Goal: Information Seeking & Learning: Check status

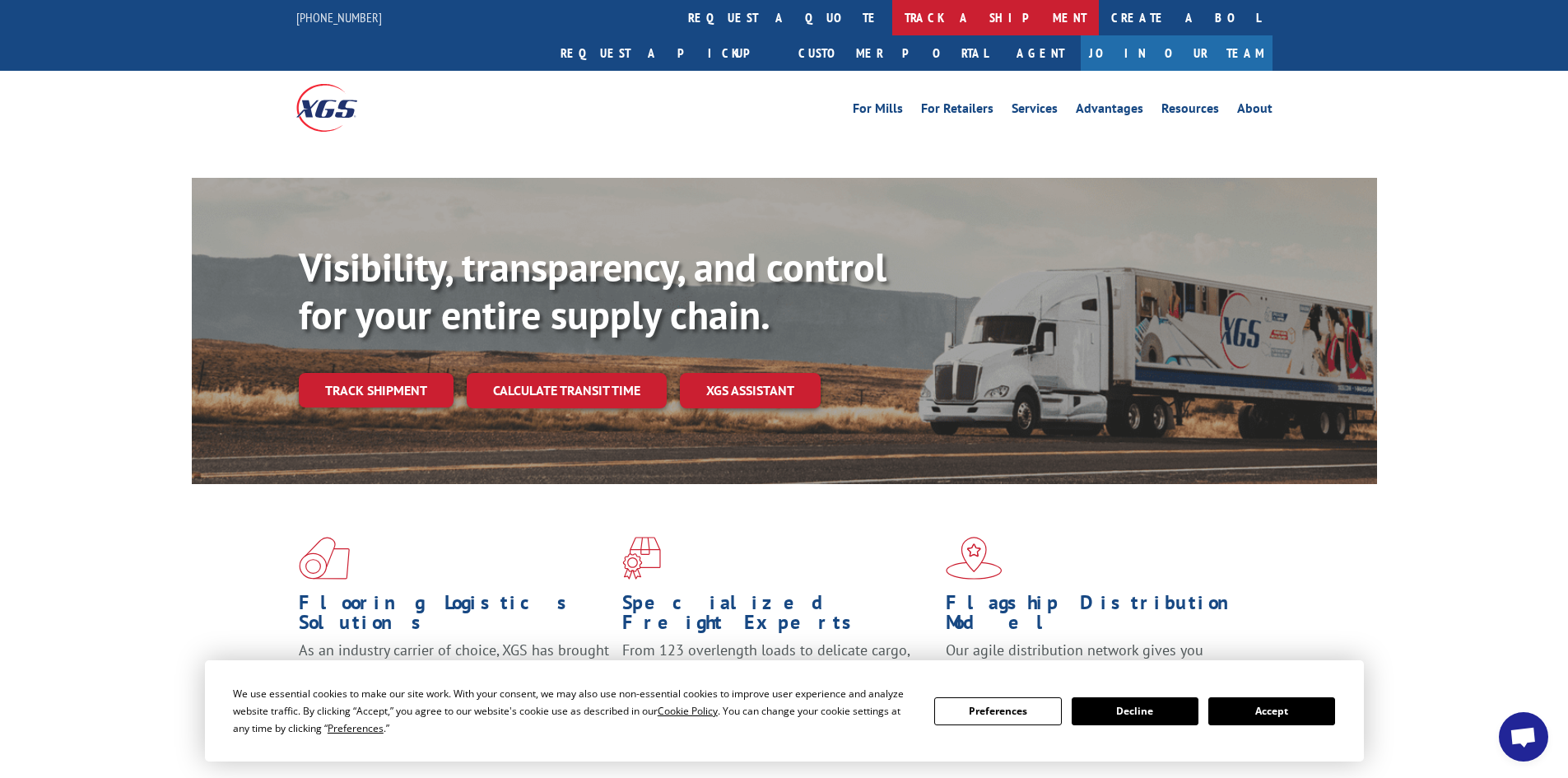
click at [892, 11] on link "track a shipment" at bounding box center [995, 17] width 206 height 36
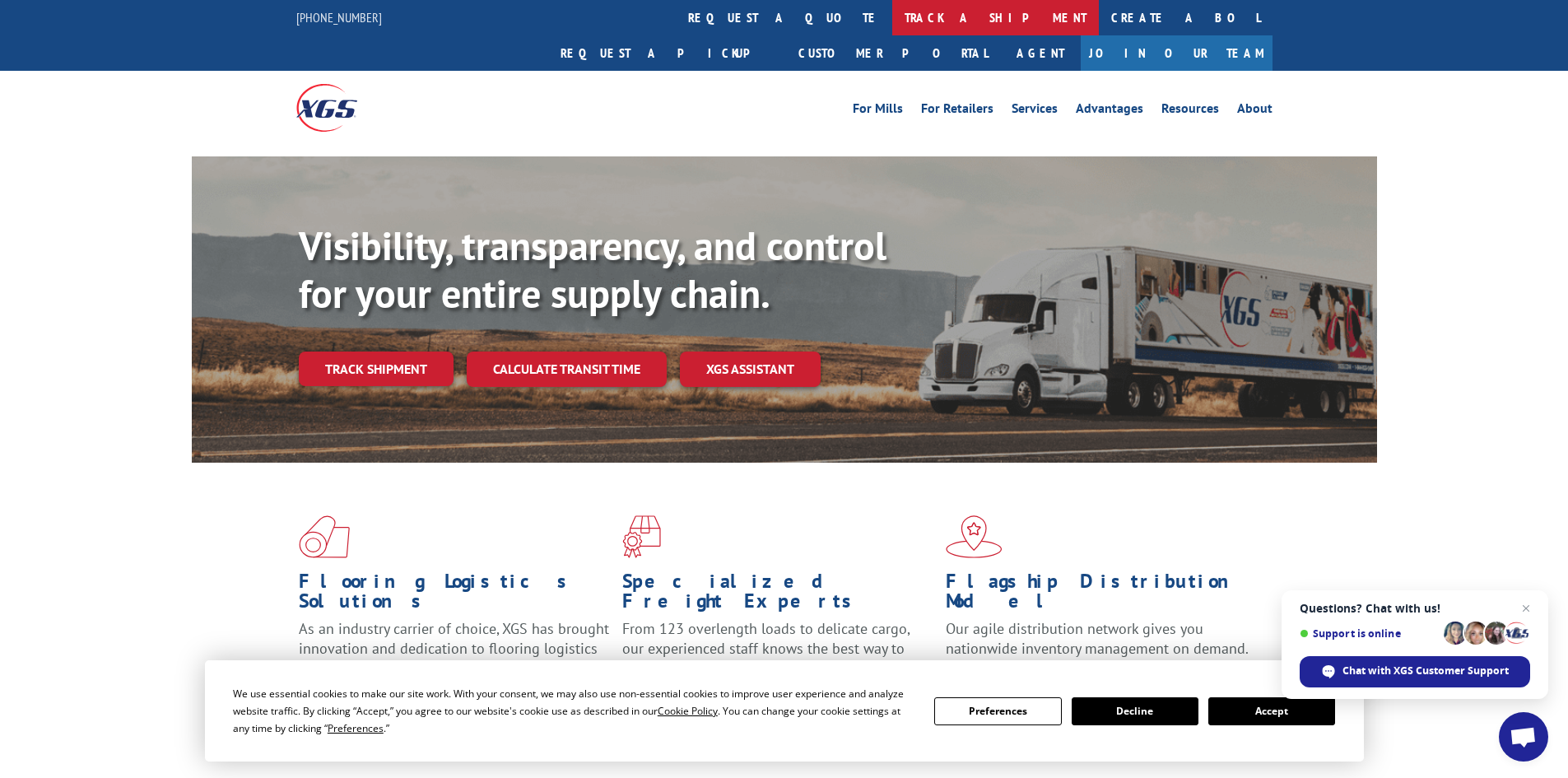
click at [892, 18] on link "track a shipment" at bounding box center [995, 17] width 206 height 36
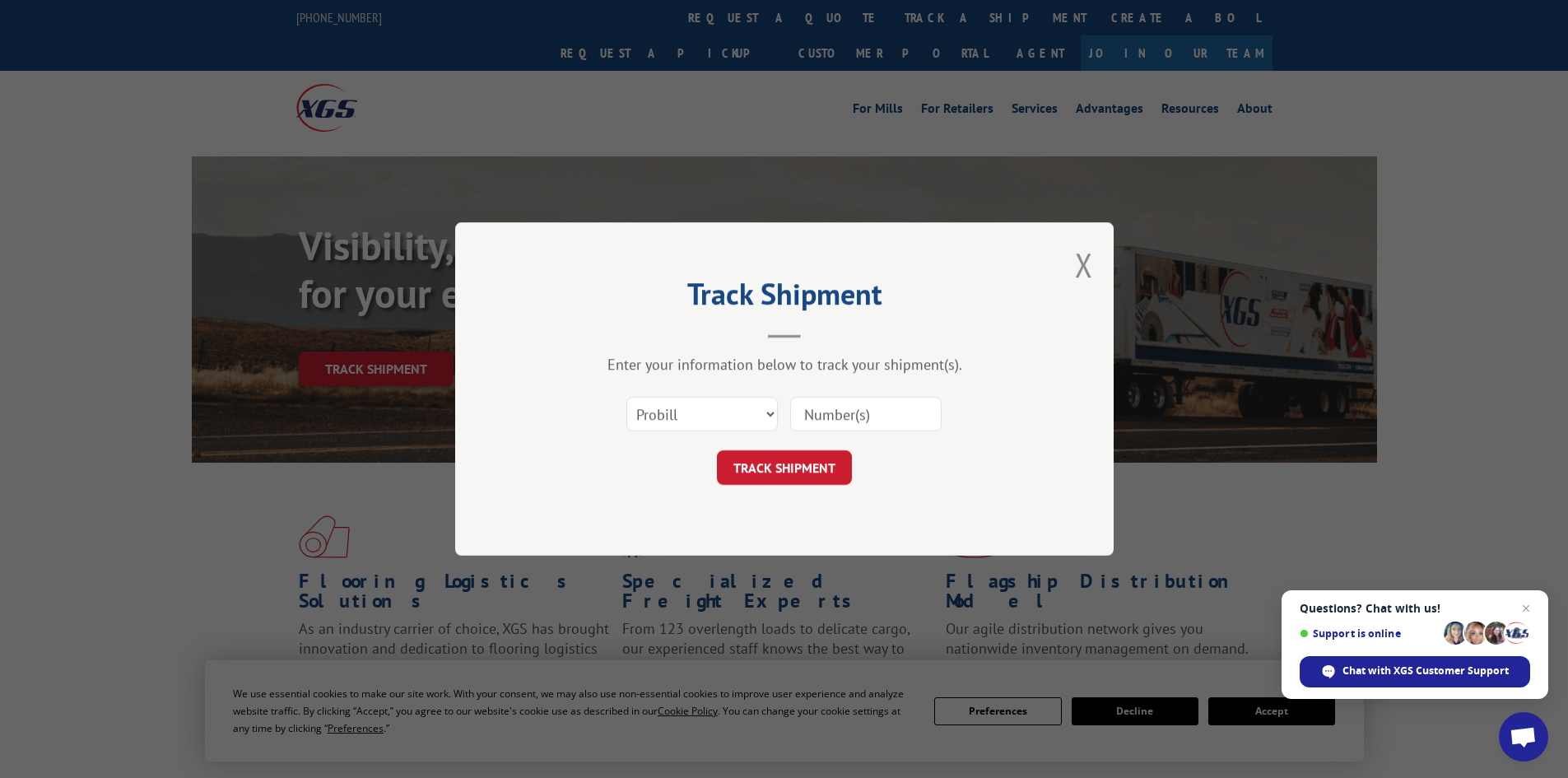
click at [888, 406] on input at bounding box center [866, 415] width 152 height 35
type input "17323400"
click at [717, 450] on button "TRACK SHIPMENT" at bounding box center [784, 468] width 135 height 35
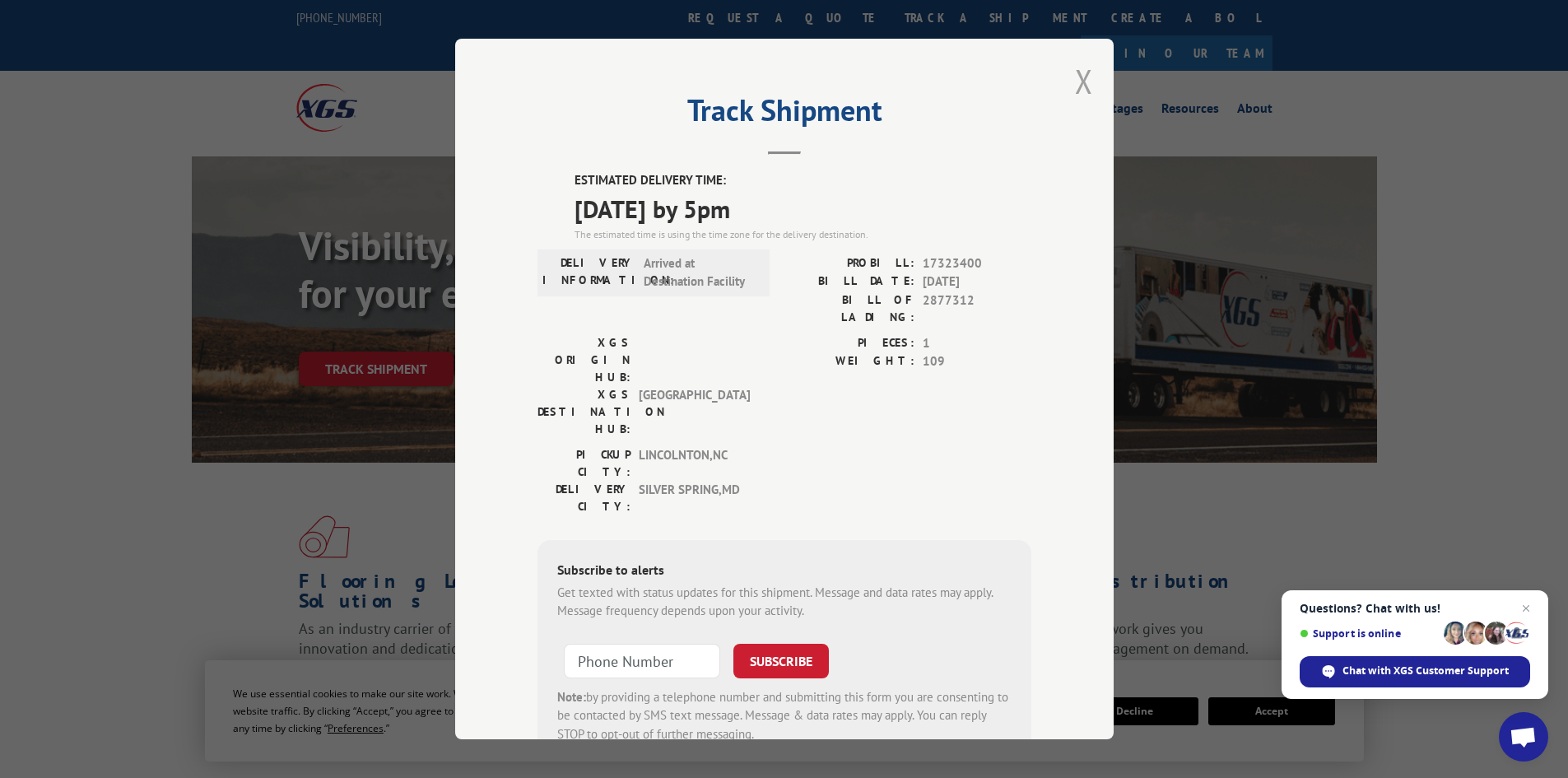
click at [1075, 80] on button "Close modal" at bounding box center [1085, 80] width 18 height 44
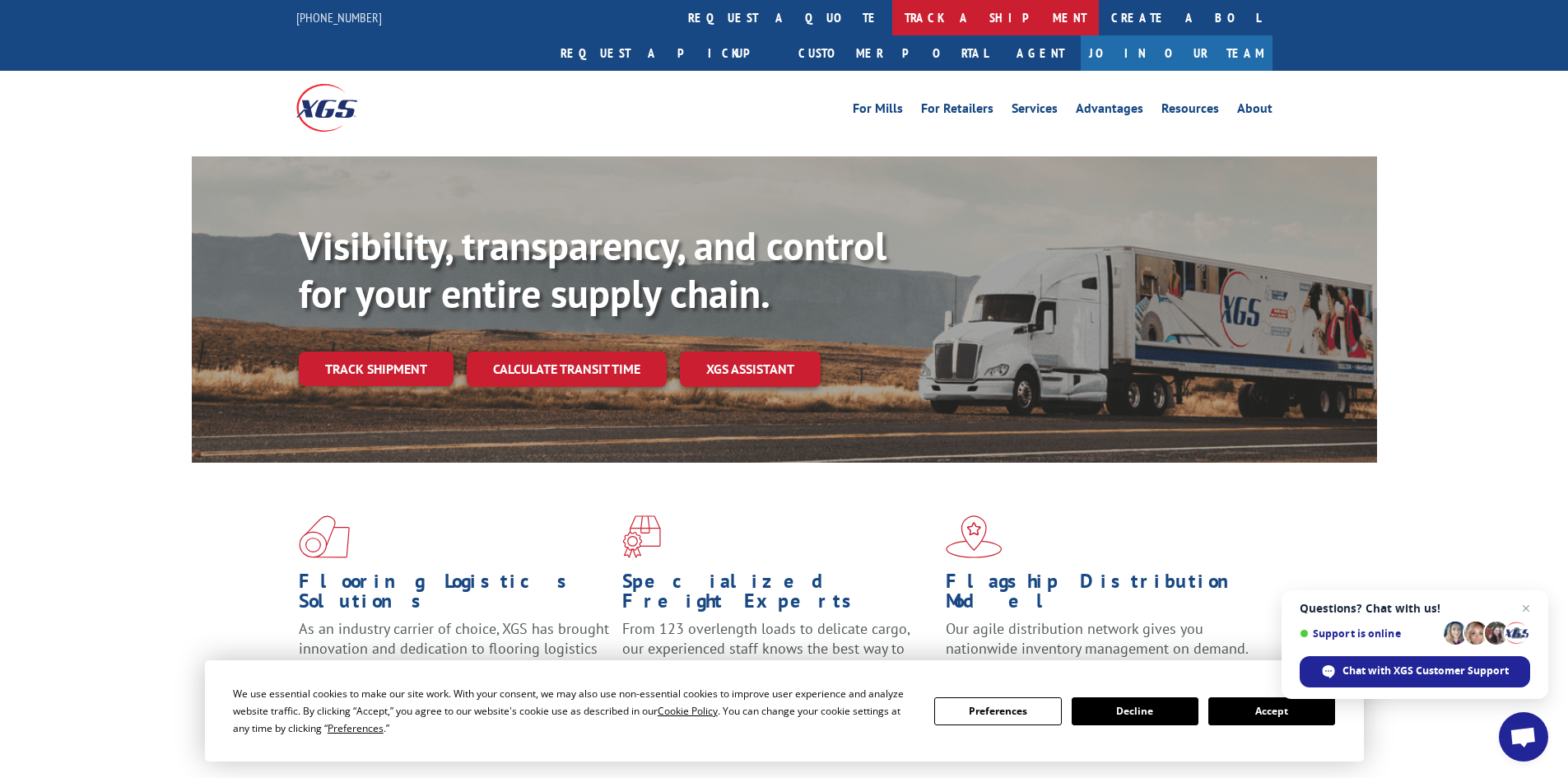
click at [892, 11] on link "track a shipment" at bounding box center [995, 17] width 206 height 36
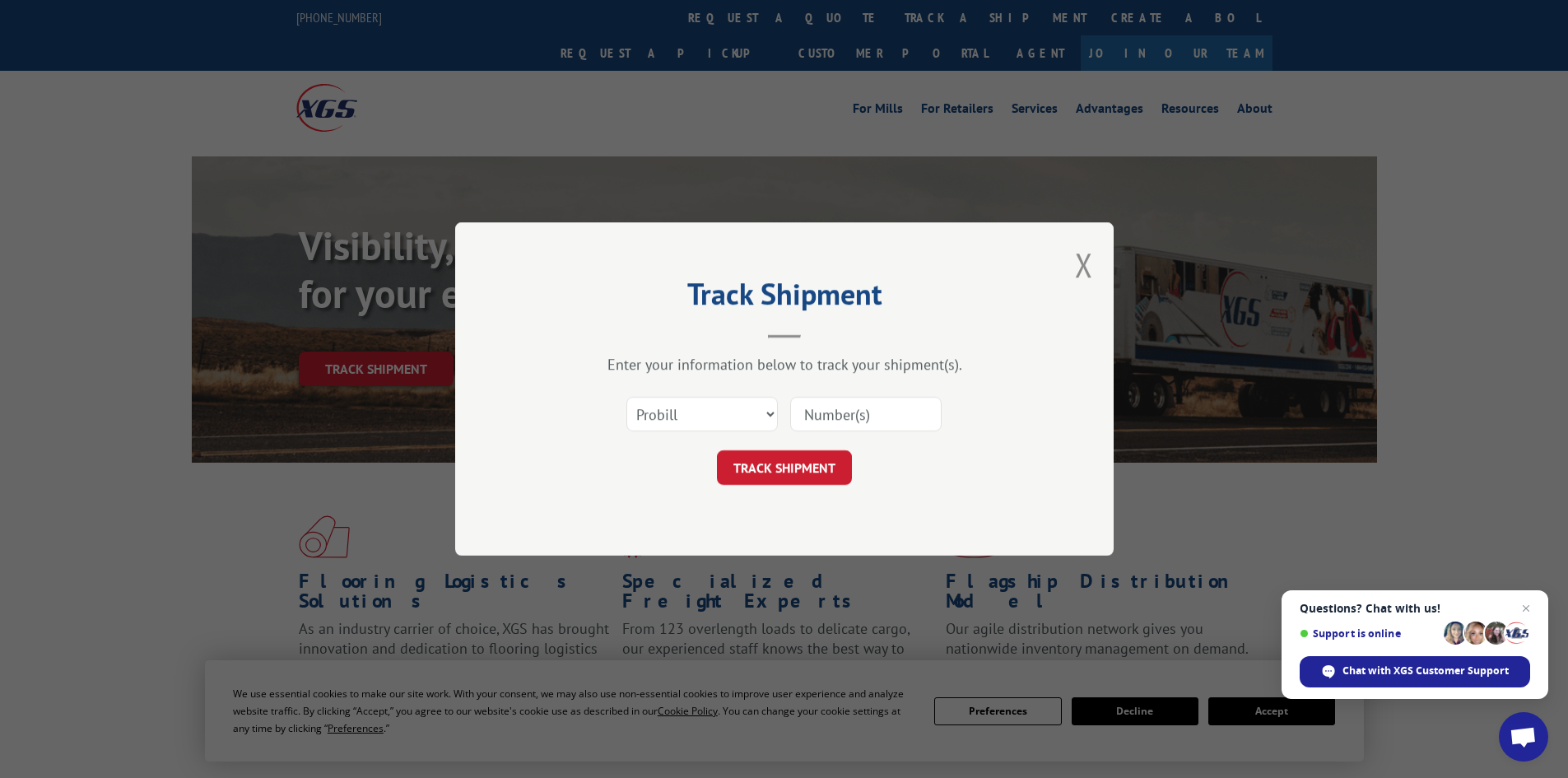
click at [889, 431] on input at bounding box center [866, 415] width 152 height 35
type input "17323386"
click at [717, 450] on button "TRACK SHIPMENT" at bounding box center [784, 468] width 135 height 35
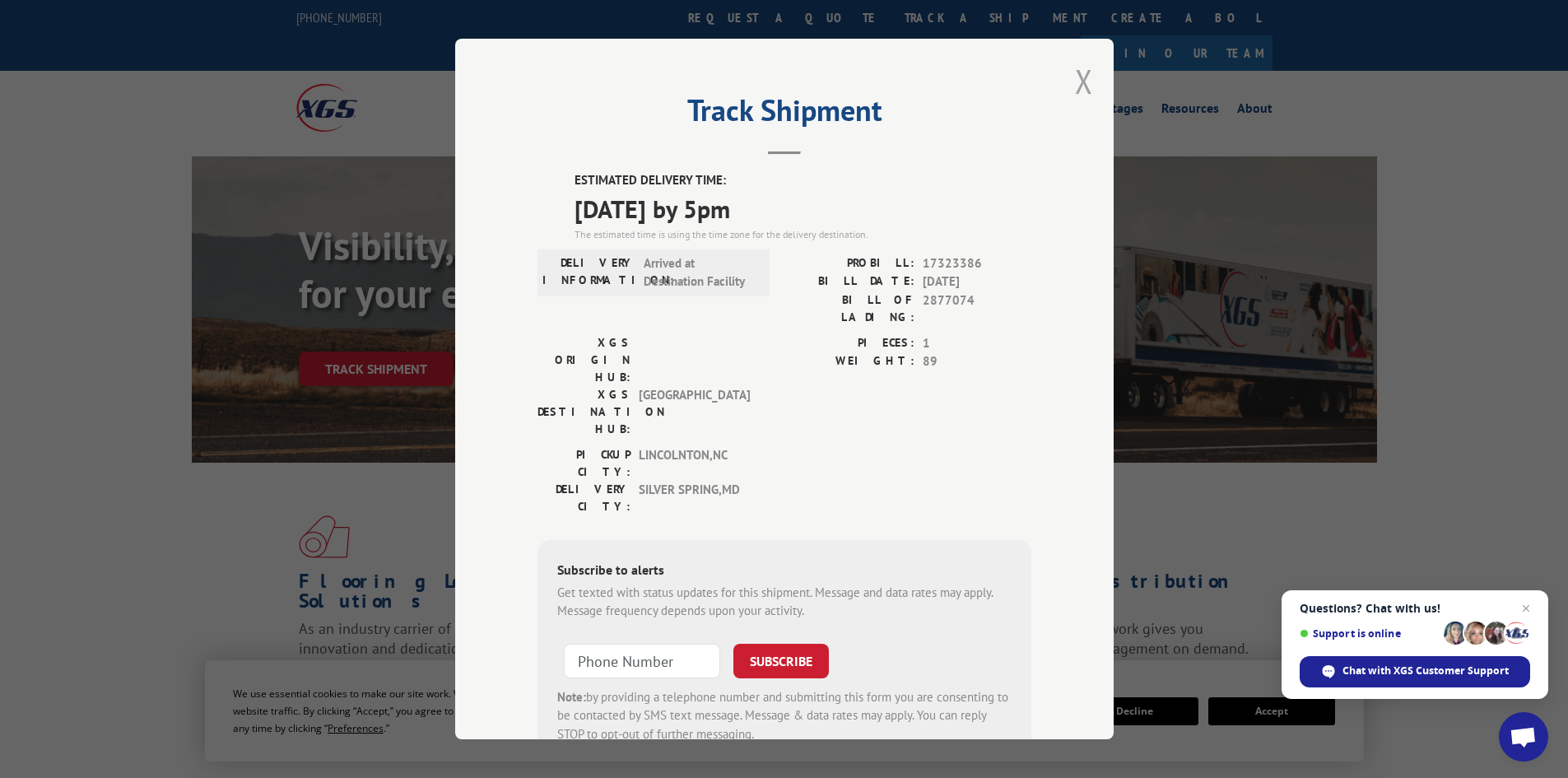
click at [1075, 88] on button "Close modal" at bounding box center [1085, 80] width 18 height 44
